Goal: Task Accomplishment & Management: Manage account settings

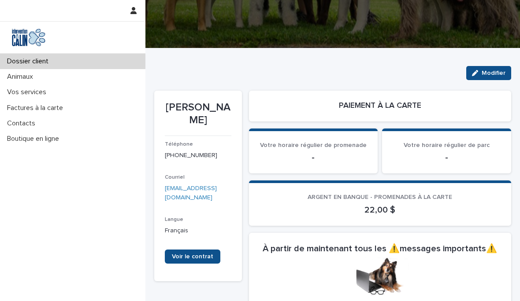
scroll to position [138, 0]
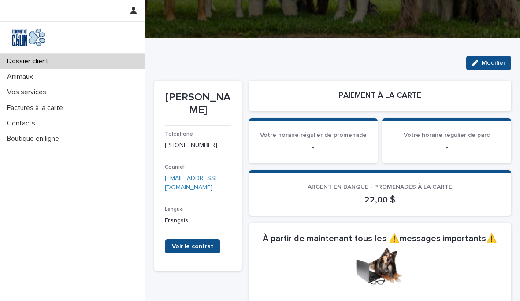
click at [26, 91] on font "Vos services" at bounding box center [26, 92] width 39 height 7
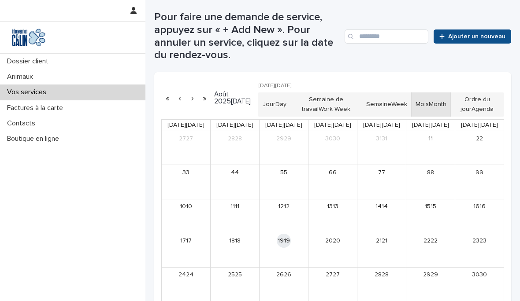
scroll to position [188, 0]
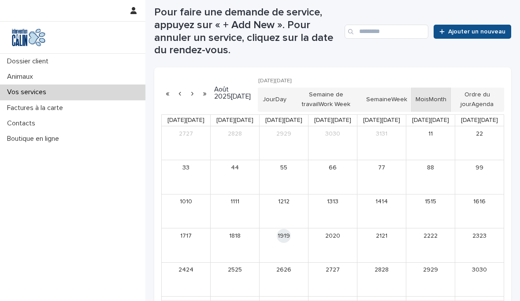
click at [473, 105] on button "Ordre du jour Agenda" at bounding box center [477, 100] width 54 height 25
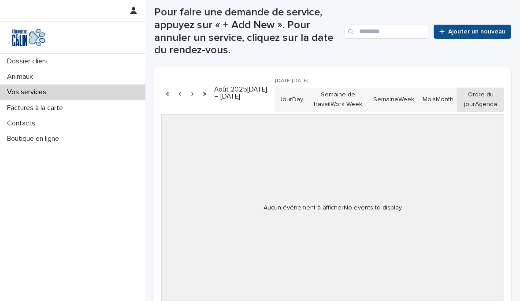
click at [442, 97] on button "Mois Month" at bounding box center [438, 100] width 40 height 25
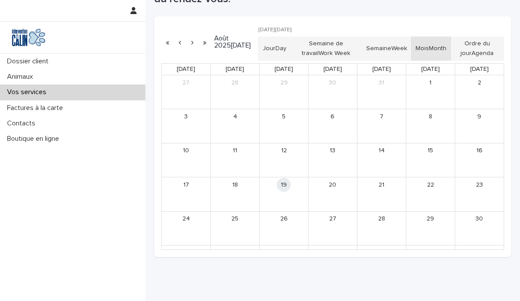
scroll to position [241, 0]
